Goal: Task Accomplishment & Management: Manage account settings

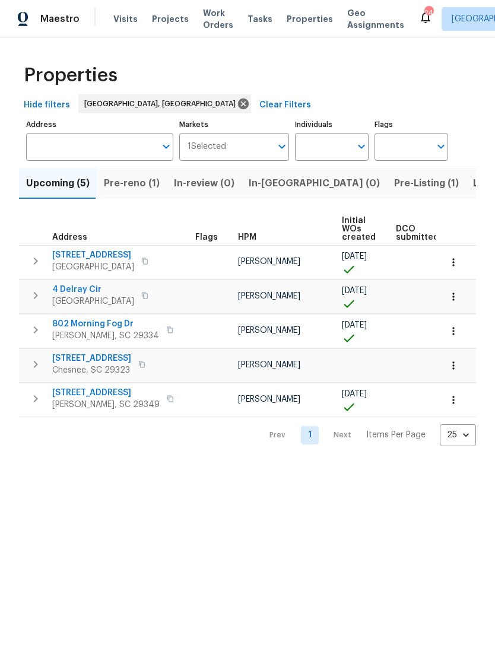
click at [122, 15] on span "Visits" at bounding box center [125, 19] width 24 height 12
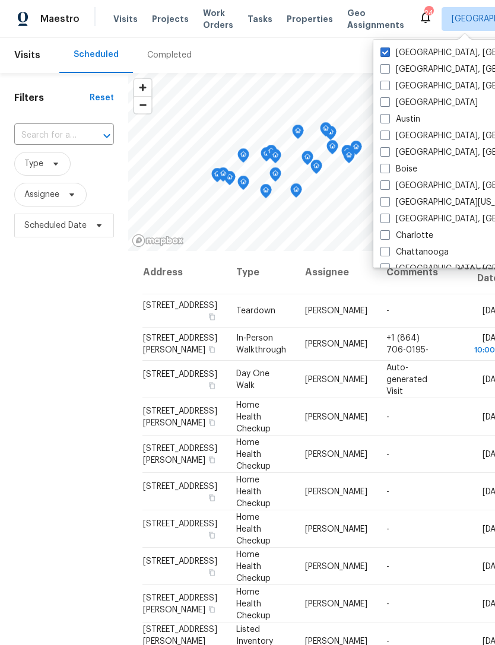
click at [388, 219] on span at bounding box center [385, 218] width 9 height 9
click at [388, 219] on input "[GEOGRAPHIC_DATA], [GEOGRAPHIC_DATA]" at bounding box center [385, 217] width 8 height 8
checkbox input "true"
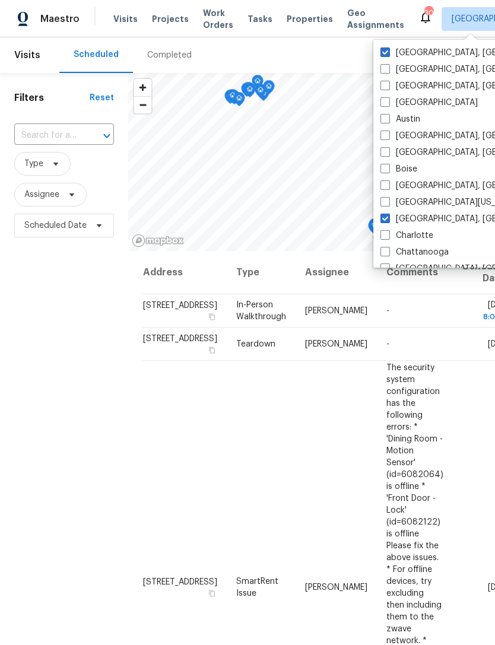
click at [385, 49] on span at bounding box center [385, 51] width 9 height 9
click at [385, 49] on input "[GEOGRAPHIC_DATA], [GEOGRAPHIC_DATA]" at bounding box center [385, 51] width 8 height 8
checkbox input "false"
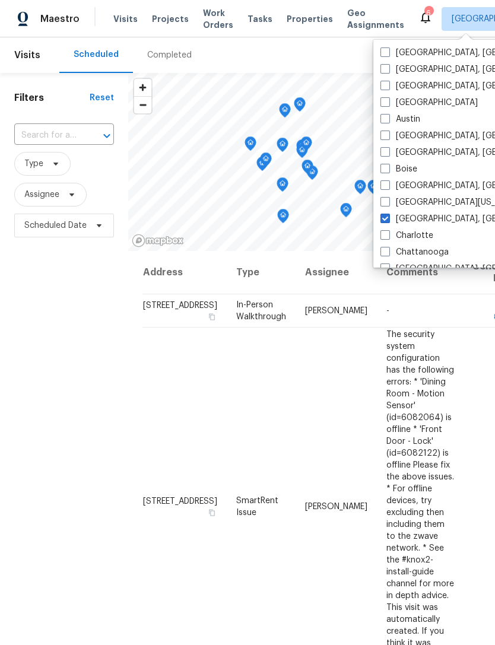
click at [290, 24] on span "Properties" at bounding box center [310, 19] width 46 height 12
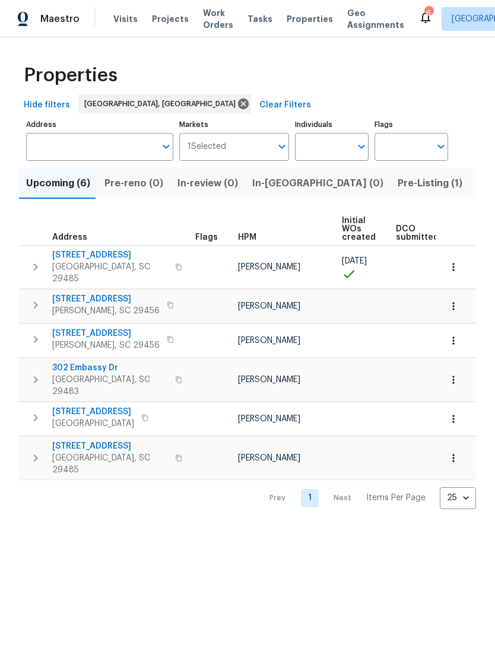
click at [121, 15] on span "Visits" at bounding box center [125, 19] width 24 height 12
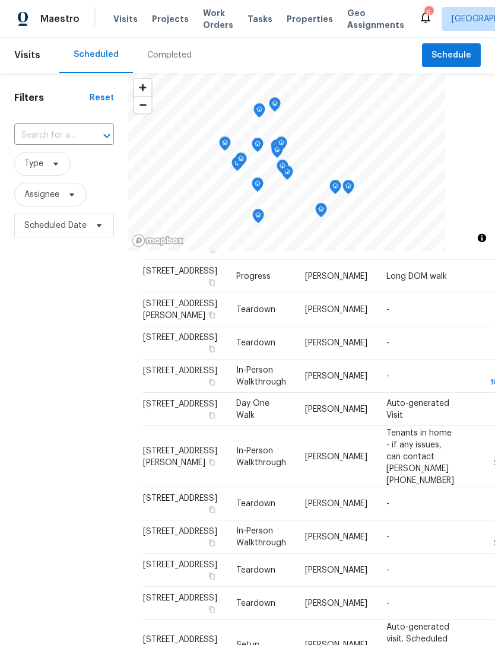
scroll to position [893, 0]
